Goal: Use online tool/utility: Utilize a website feature to perform a specific function

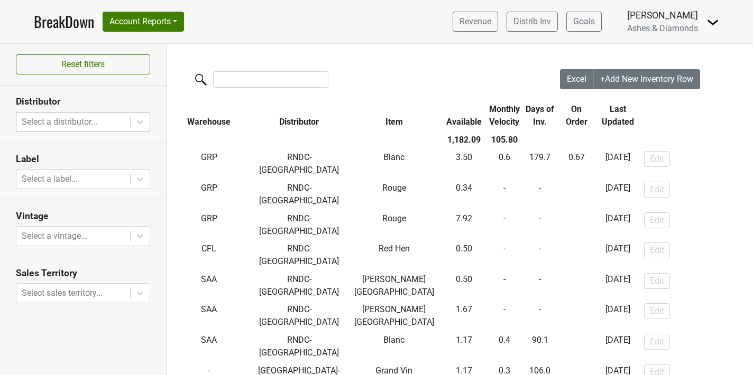
click at [73, 120] on div at bounding box center [73, 122] width 103 height 15
click at [81, 23] on link "BreakDown" at bounding box center [64, 22] width 60 height 22
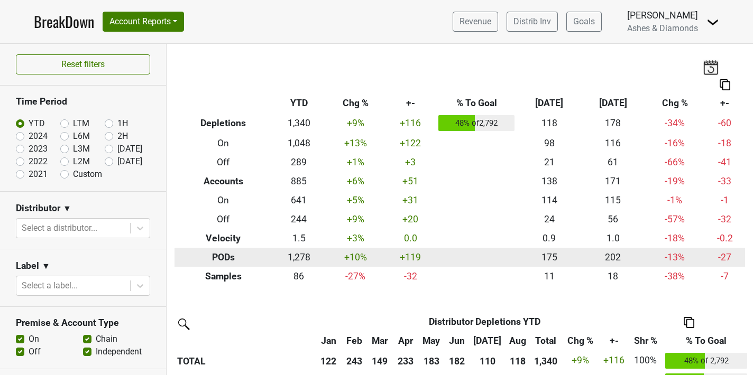
scroll to position [289, 0]
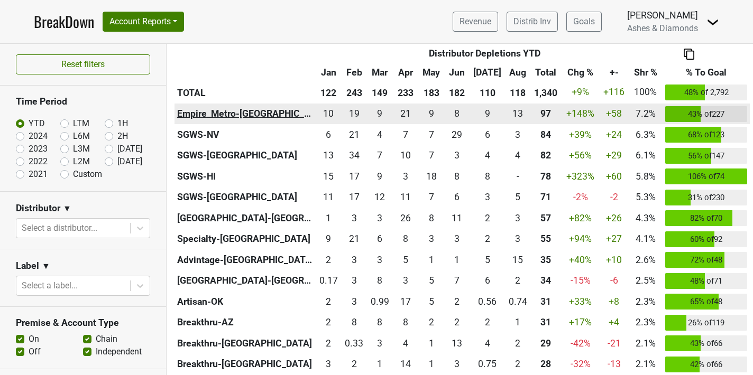
click at [233, 114] on th "Empire_Metro-[GEOGRAPHIC_DATA]" at bounding box center [244, 114] width 141 height 21
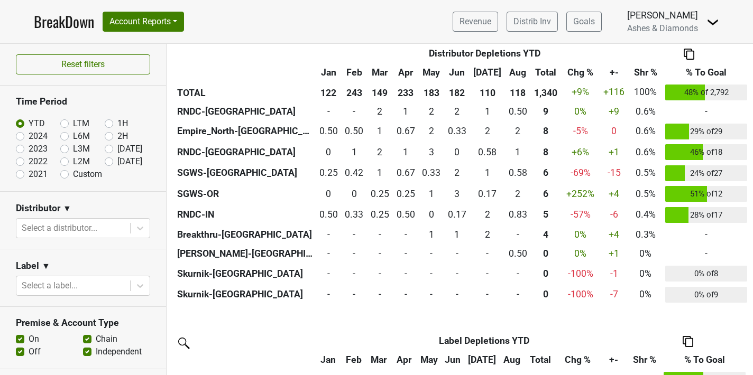
scroll to position [853, 0]
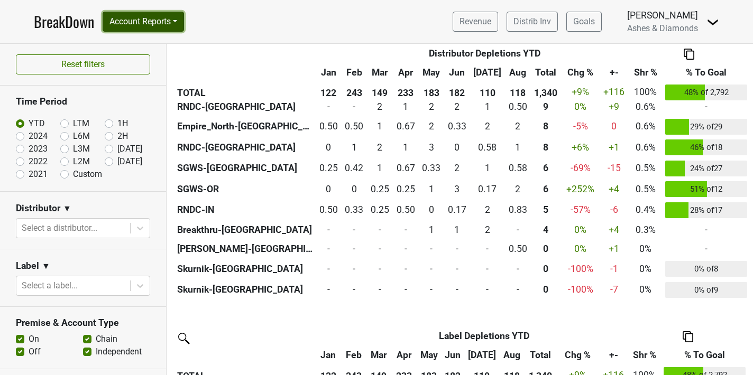
click at [164, 24] on button "Account Reports" at bounding box center [143, 22] width 81 height 20
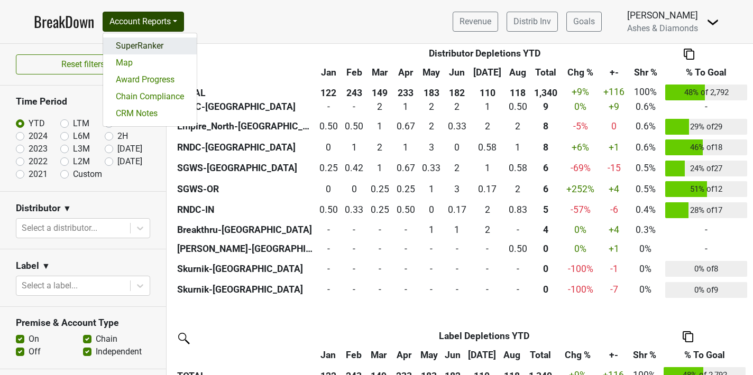
click at [160, 44] on link "SuperRanker" at bounding box center [150, 46] width 94 height 17
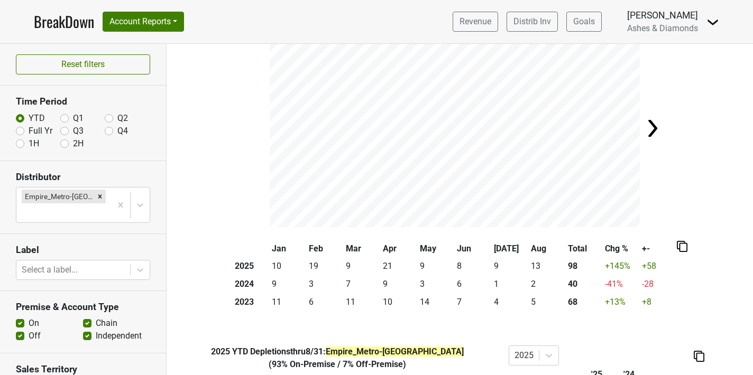
scroll to position [59, 0]
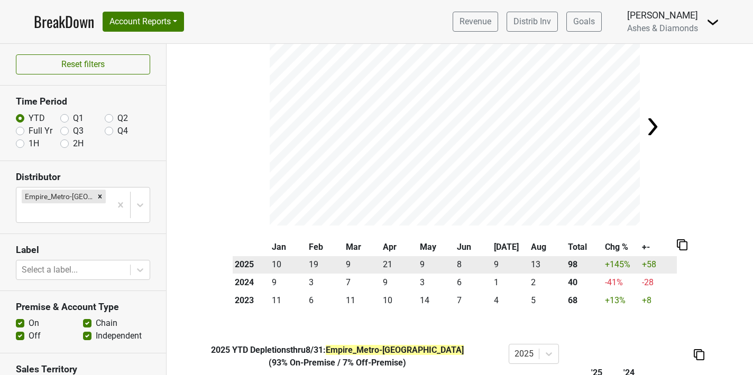
click at [244, 258] on th "2025" at bounding box center [251, 265] width 37 height 18
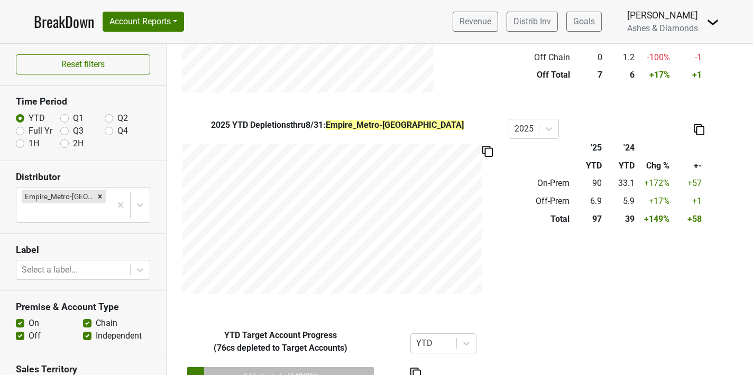
scroll to position [587, 0]
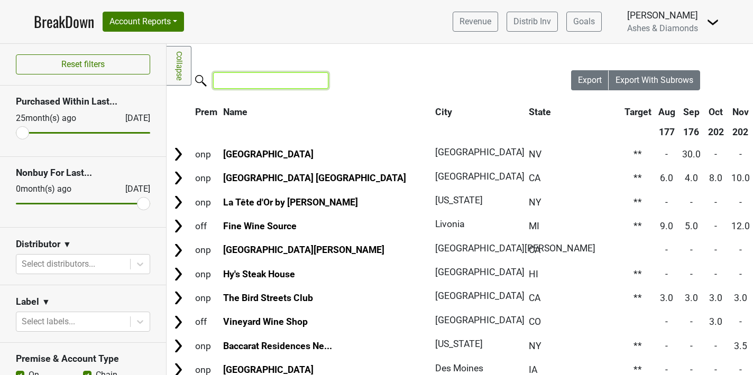
click at [235, 77] on input "search" at bounding box center [270, 80] width 115 height 16
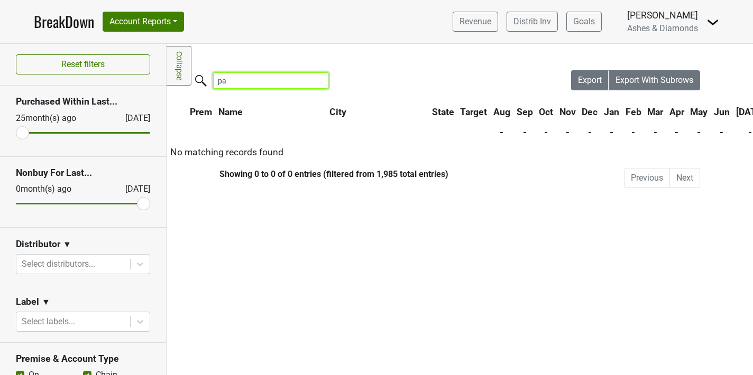
type input "p"
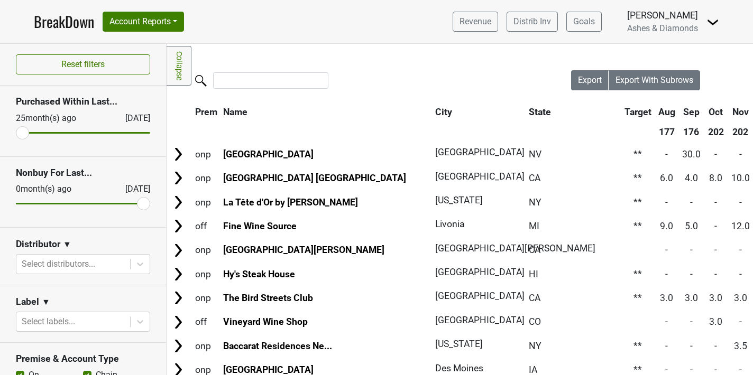
click at [432, 132] on th at bounding box center [478, 132] width 92 height 19
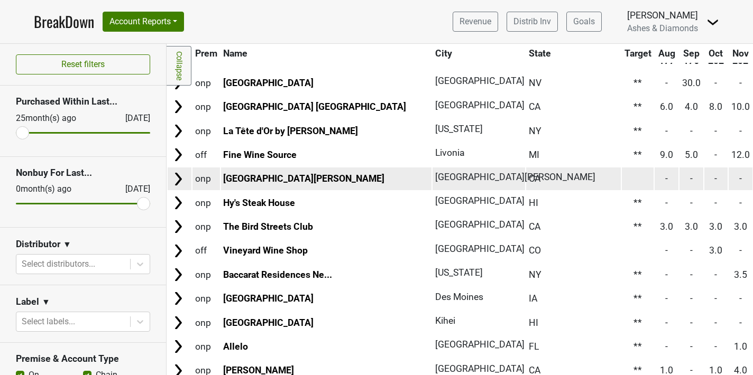
scroll to position [67, 0]
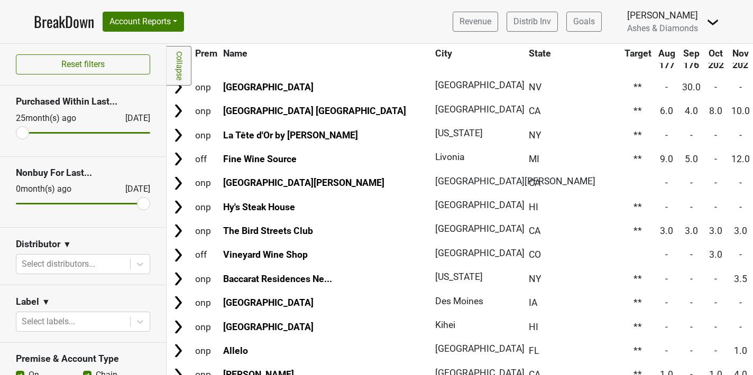
click at [526, 55] on th "State" at bounding box center [573, 53] width 95 height 19
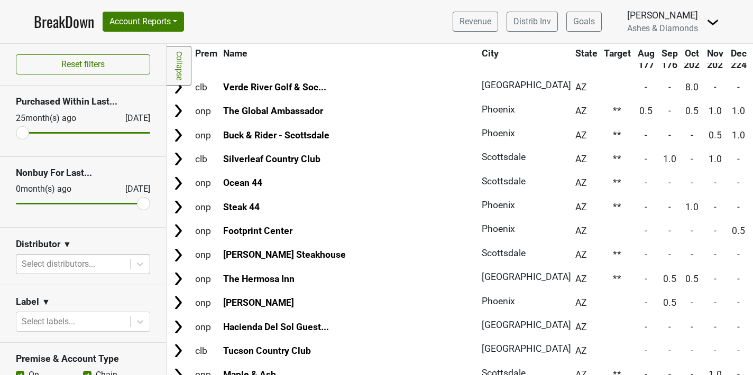
click at [78, 255] on div "Select distributors..." at bounding box center [73, 264] width 114 height 19
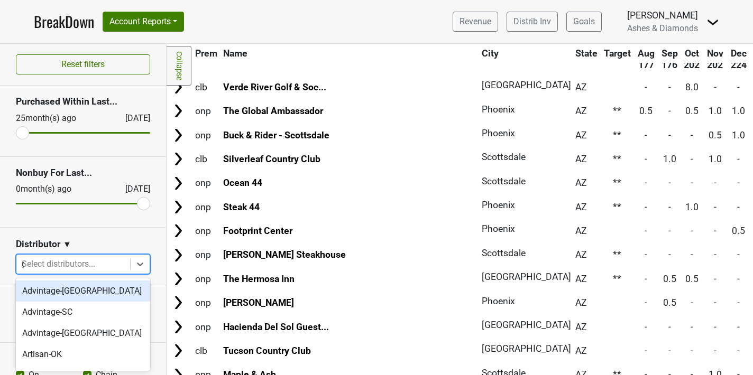
type input "ga"
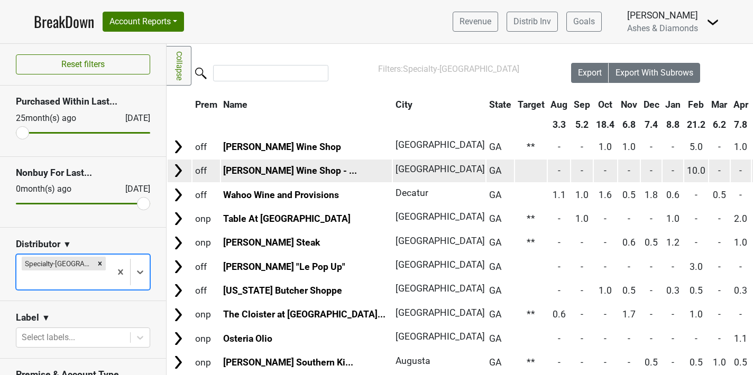
scroll to position [8, 0]
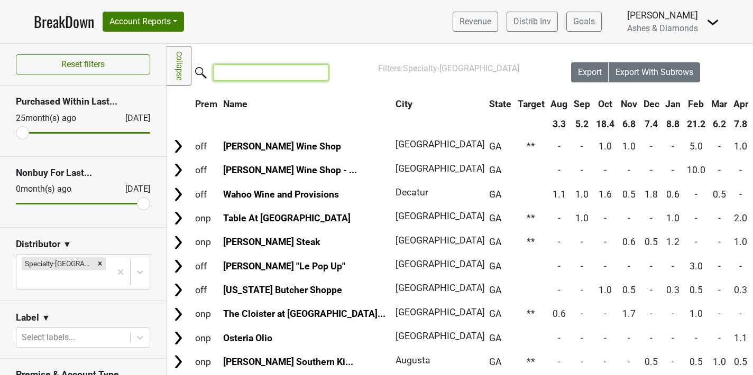
click at [288, 77] on input "search" at bounding box center [270, 72] width 115 height 16
type input ","
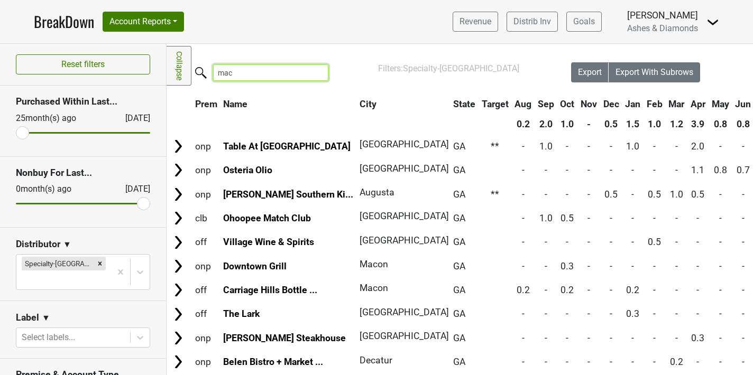
scroll to position [0, 0]
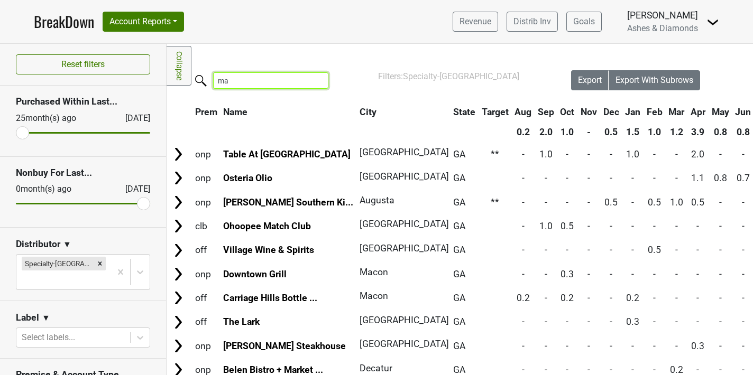
type input "m"
